Goal: Check status: Check status

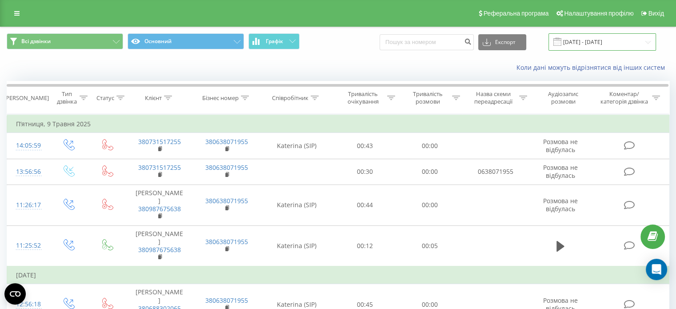
click at [599, 38] on input "[DATE] - [DATE]" at bounding box center [602, 41] width 108 height 17
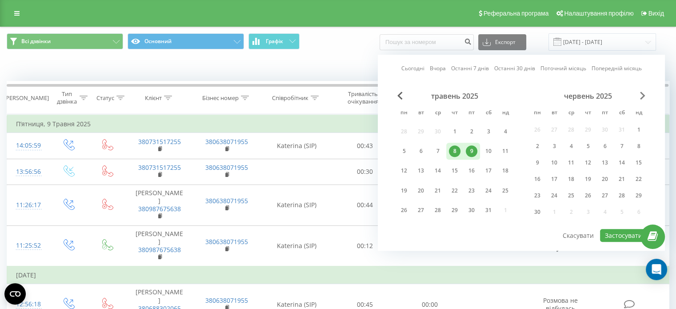
click at [641, 96] on span "Next Month" at bounding box center [642, 96] width 5 height 8
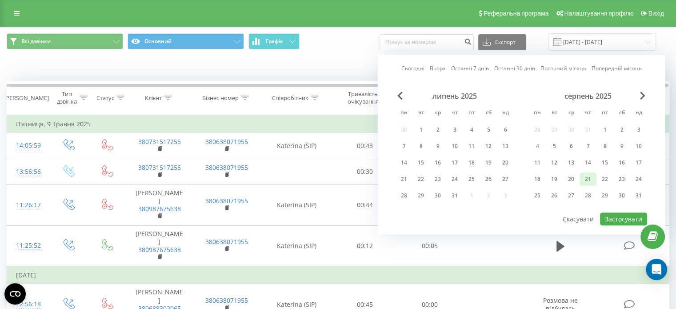
click at [588, 178] on div "21" at bounding box center [588, 179] width 12 height 12
click at [599, 177] on div "22" at bounding box center [605, 179] width 12 height 12
click at [610, 212] on button "Застосувати" at bounding box center [623, 218] width 47 height 13
type input "[DATE] - [DATE]"
